Goal: Navigation & Orientation: Go to known website

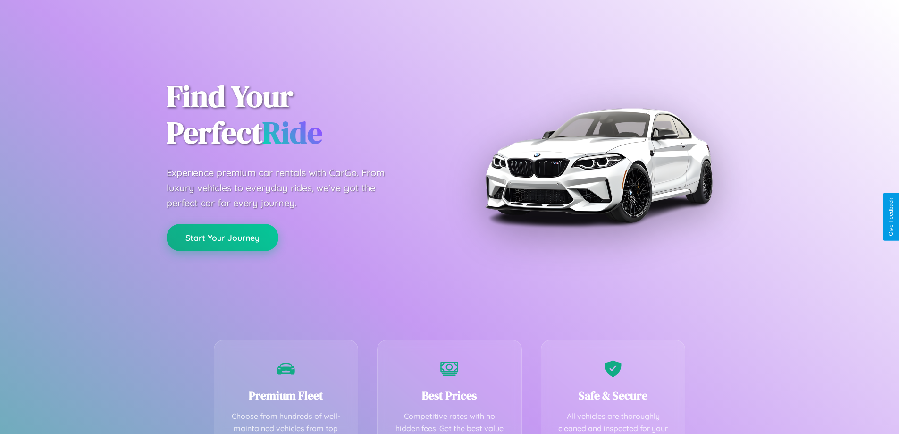
click at [222, 237] on button "Start Your Journey" at bounding box center [223, 237] width 112 height 27
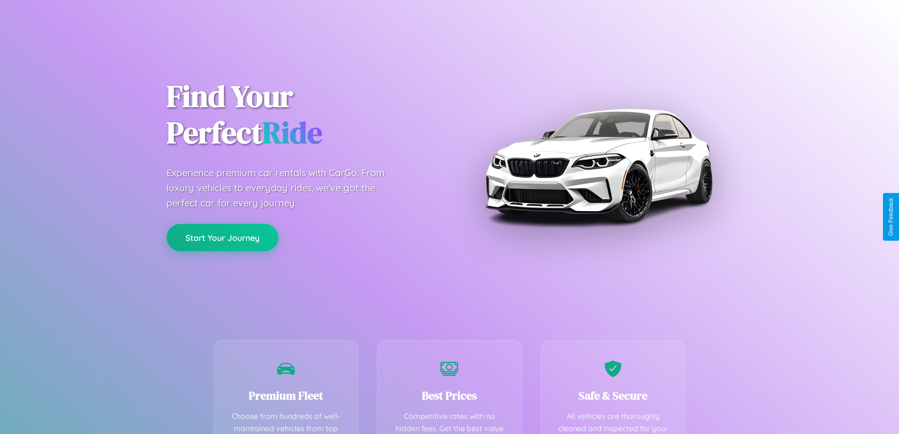
click at [222, 237] on button "Start Your Journey" at bounding box center [223, 237] width 112 height 27
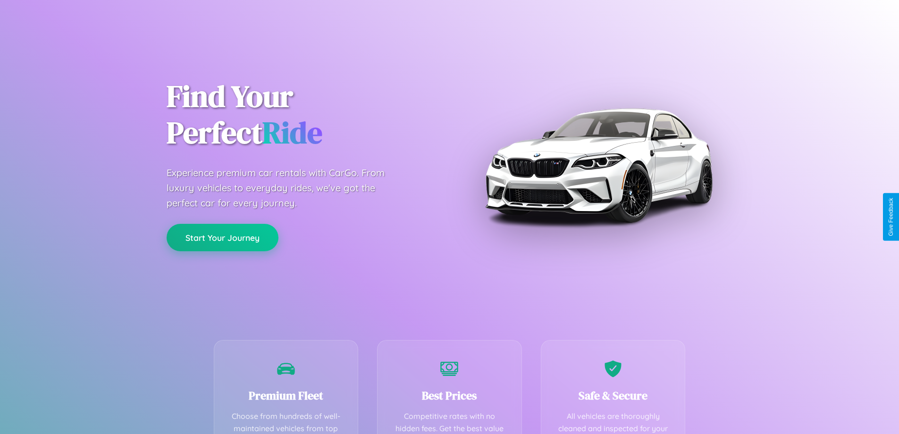
click at [222, 237] on button "Start Your Journey" at bounding box center [223, 237] width 112 height 27
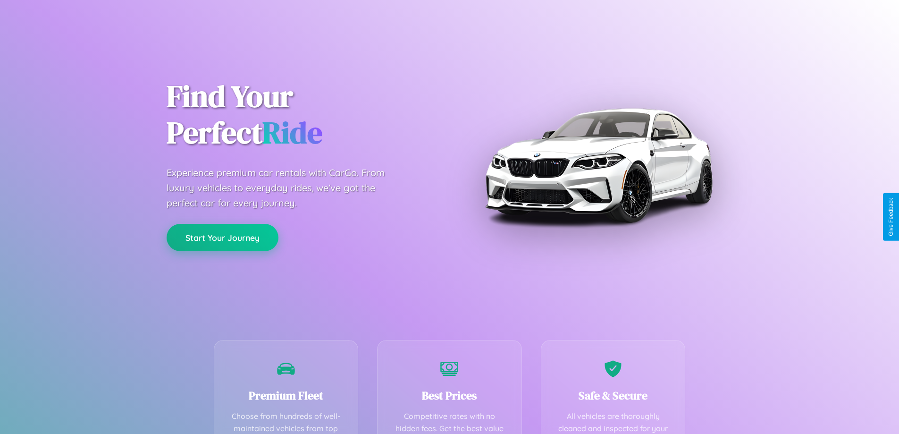
click at [222, 237] on button "Start Your Journey" at bounding box center [223, 237] width 112 height 27
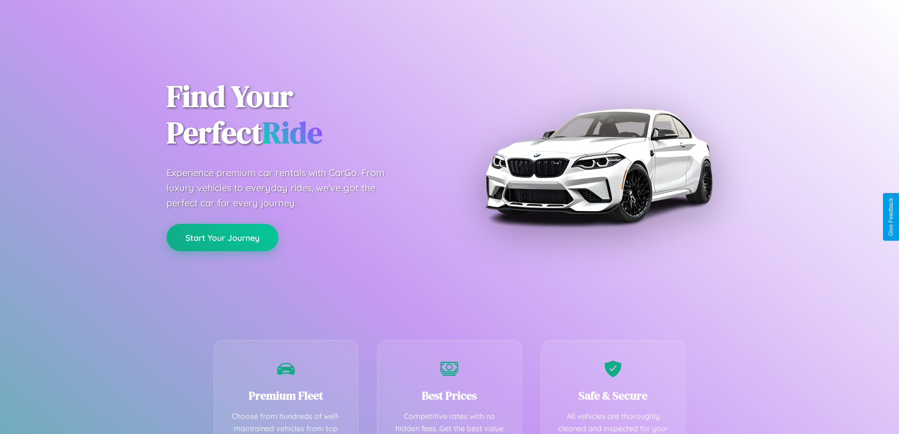
click at [222, 237] on button "Start Your Journey" at bounding box center [223, 237] width 112 height 27
